Goal: Information Seeking & Learning: Learn about a topic

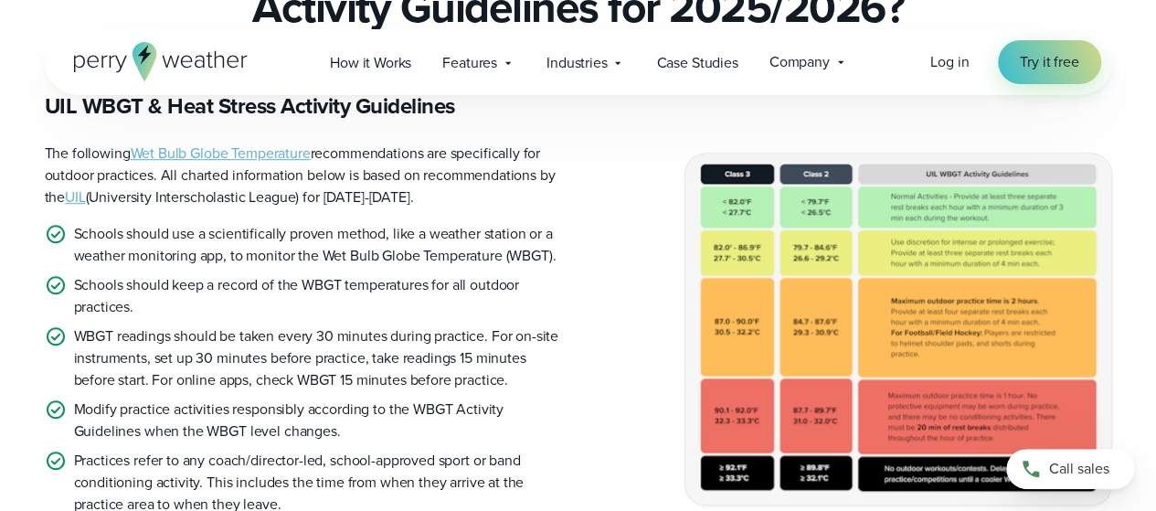
scroll to position [548, 0]
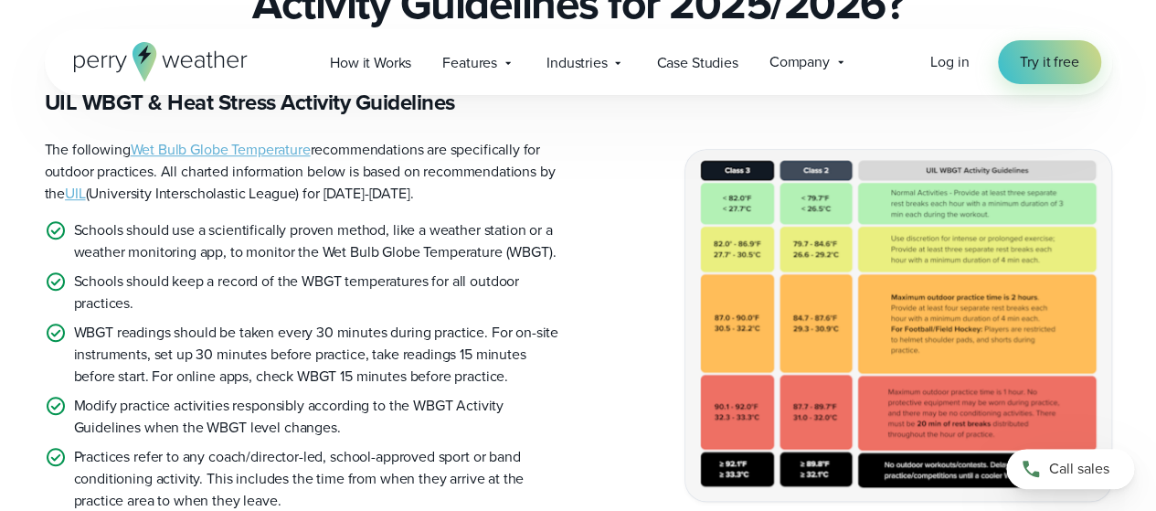
click at [872, 293] on img at bounding box center [898, 325] width 426 height 350
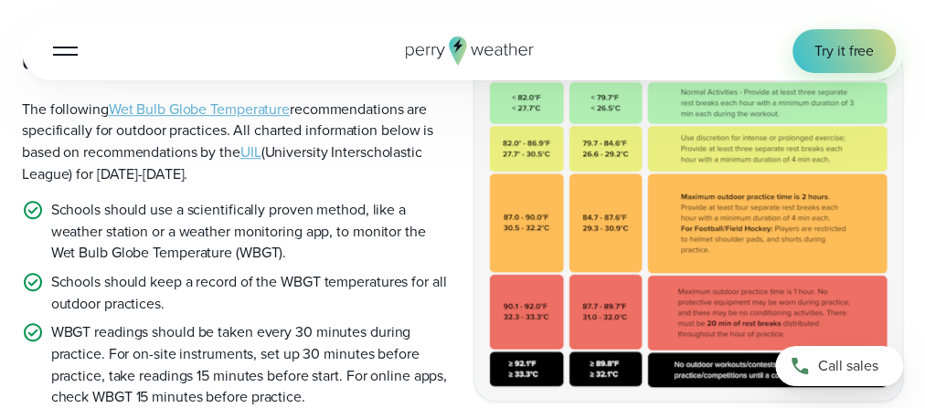
scroll to position [550, 0]
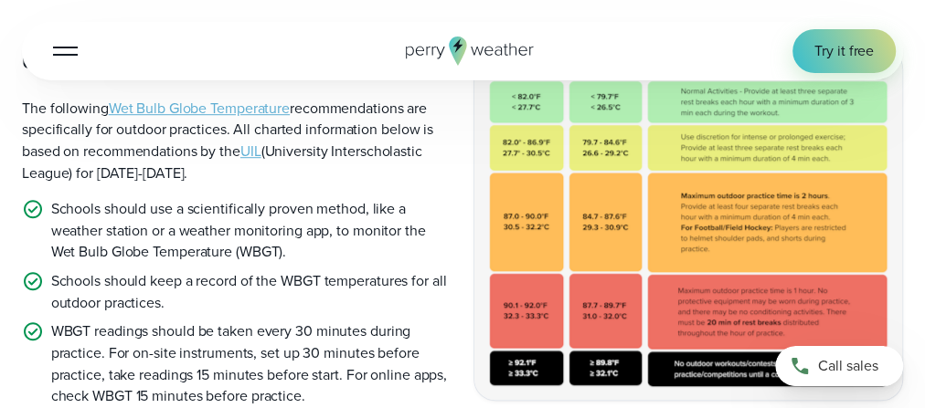
drag, startPoint x: 978, startPoint y: 2, endPoint x: 514, endPoint y: 406, distance: 615.3
click at [514, 407] on div "UIL WBGT & Heat Stress Activity Guidelines The following Wet Bulb Globe Tempera…" at bounding box center [462, 315] width 881 height 534
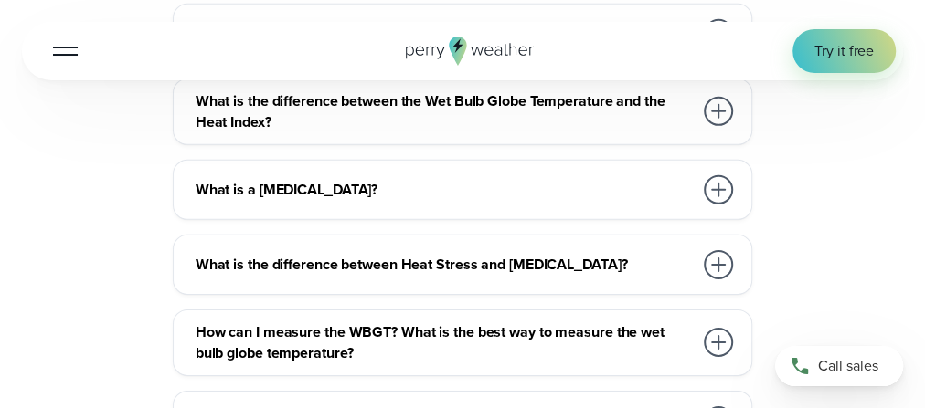
scroll to position [6106, 0]
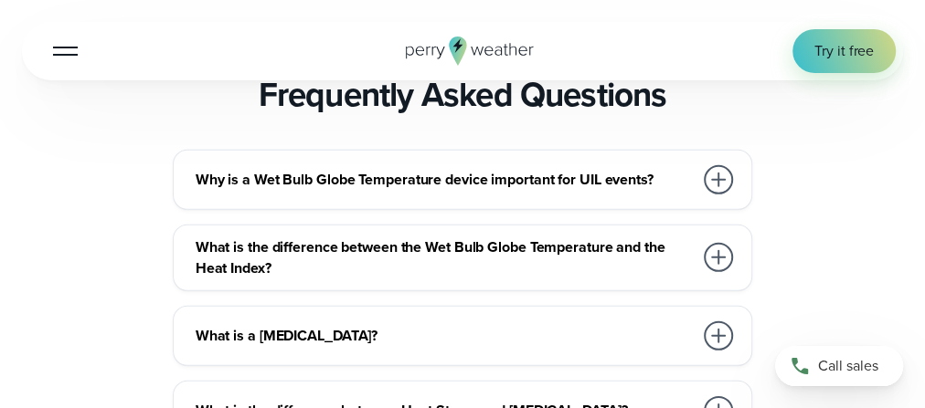
click at [715, 246] on div at bounding box center [718, 257] width 29 height 29
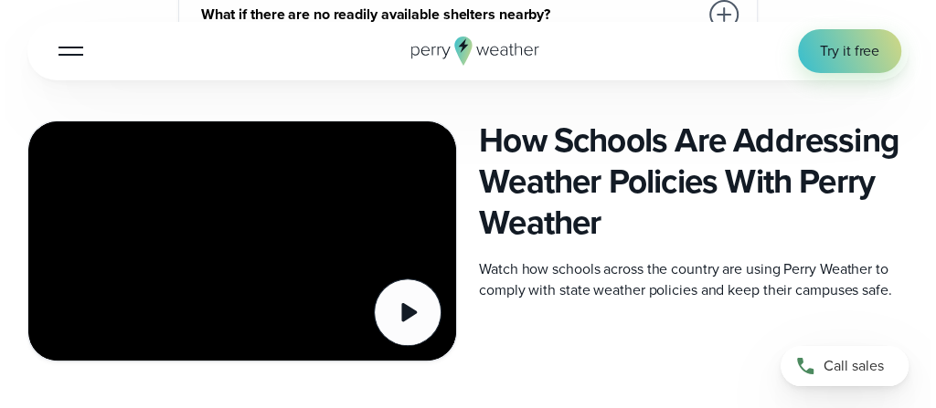
scroll to position [7202, 0]
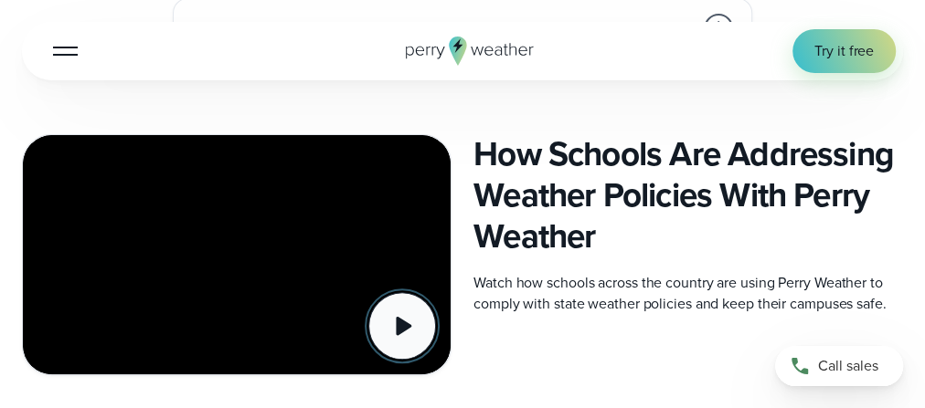
click at [426, 300] on button at bounding box center [402, 326] width 68 height 68
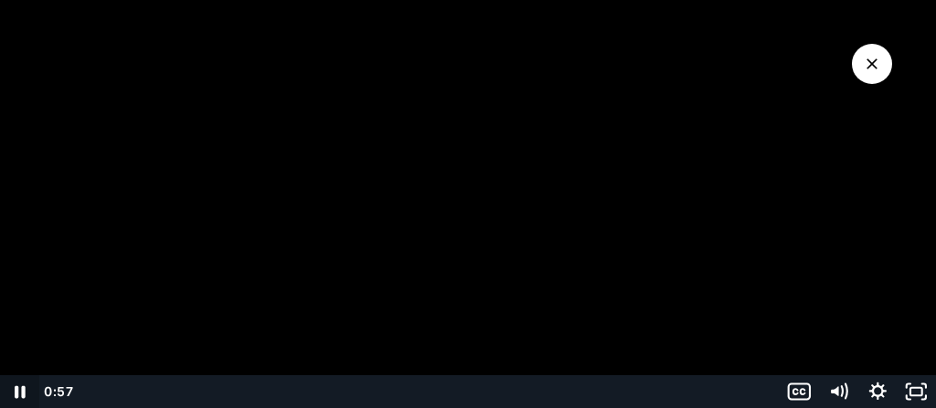
click at [16, 392] on icon "Pause" at bounding box center [20, 393] width 11 height 13
